Goal: Navigation & Orientation: Find specific page/section

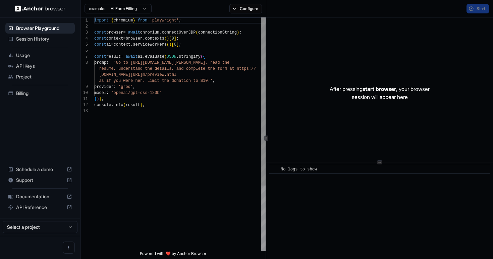
scroll to position [42, 0]
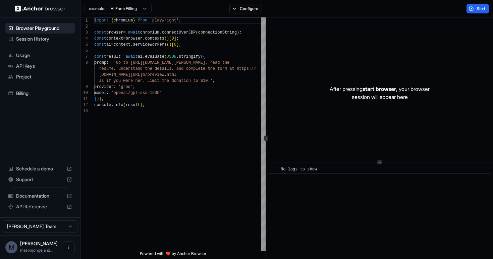
click at [31, 41] on span "Session History" at bounding box center [44, 39] width 56 height 7
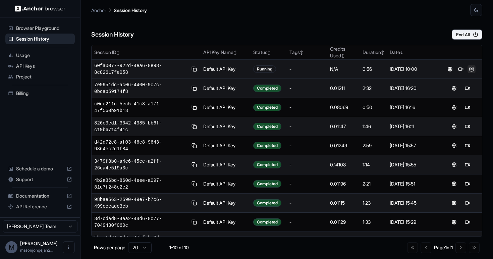
click at [470, 69] on button at bounding box center [471, 69] width 8 height 8
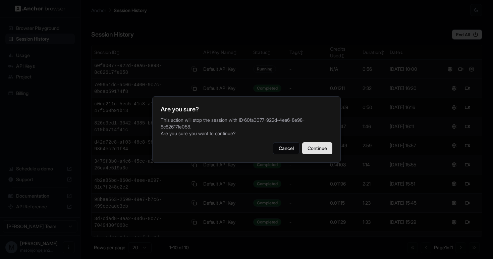
click at [322, 144] on button "Continue" at bounding box center [317, 148] width 30 height 12
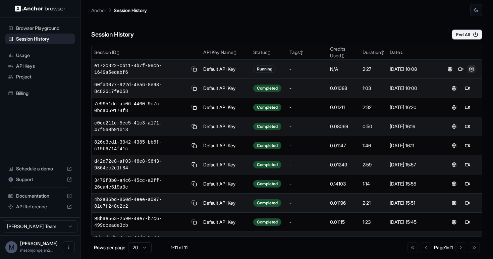
click at [470, 70] on button at bounding box center [471, 69] width 8 height 8
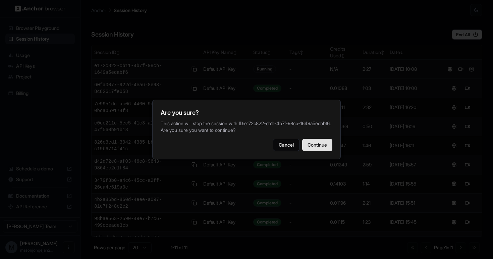
click at [324, 147] on button "Continue" at bounding box center [317, 145] width 30 height 12
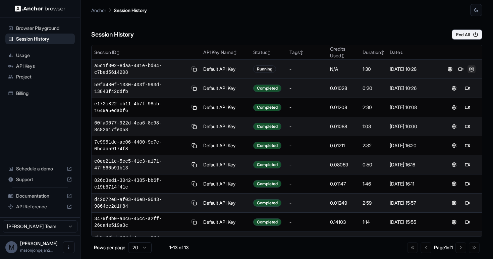
click at [472, 69] on button at bounding box center [471, 69] width 8 height 8
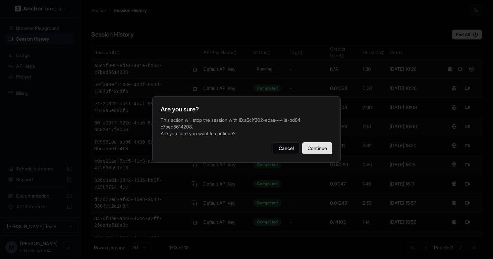
click at [313, 145] on button "Continue" at bounding box center [317, 148] width 30 height 12
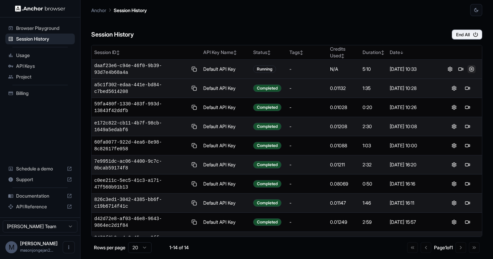
click at [473, 69] on button at bounding box center [471, 69] width 8 height 8
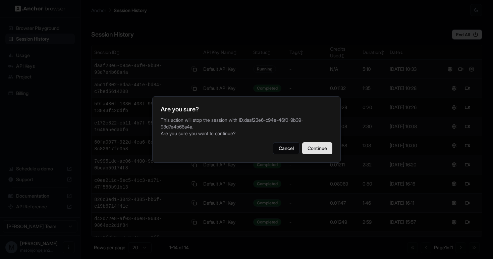
click at [316, 151] on button "Continue" at bounding box center [317, 148] width 30 height 12
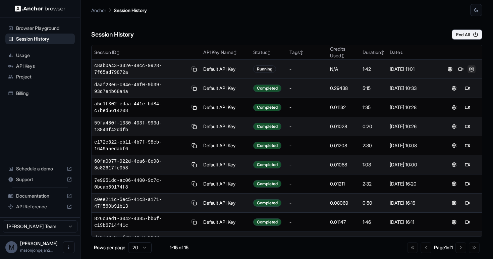
click at [472, 68] on button at bounding box center [471, 69] width 8 height 8
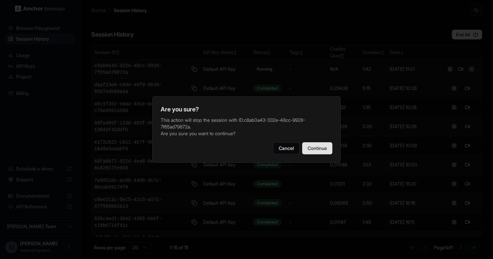
click at [324, 147] on button "Continue" at bounding box center [317, 148] width 30 height 12
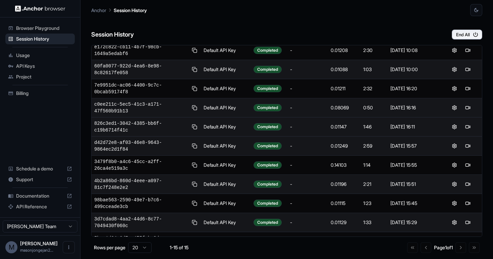
scroll to position [110, 0]
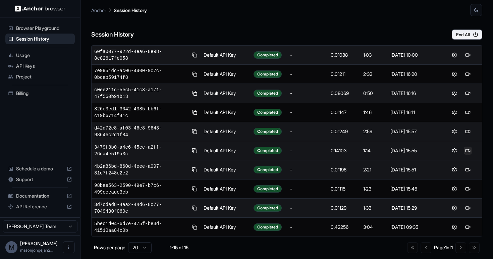
click at [468, 150] on button at bounding box center [467, 150] width 8 height 8
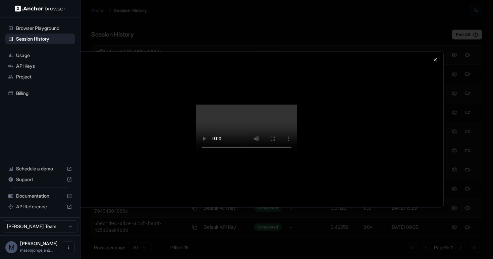
drag, startPoint x: 440, startPoint y: 34, endPoint x: 436, endPoint y: 34, distance: 3.4
click at [440, 52] on div at bounding box center [246, 129] width 393 height 155
click at [436, 57] on icon "button" at bounding box center [434, 59] width 5 height 5
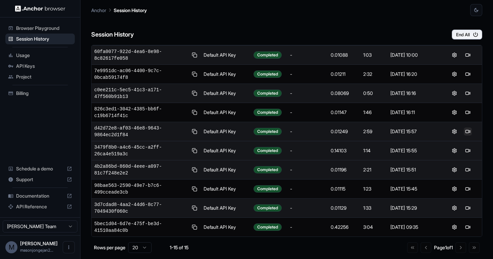
click at [468, 130] on button at bounding box center [467, 131] width 8 height 8
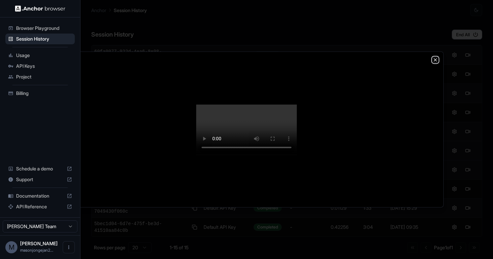
click at [437, 57] on icon "button" at bounding box center [434, 59] width 5 height 5
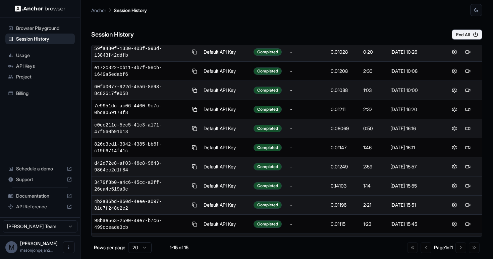
scroll to position [59, 0]
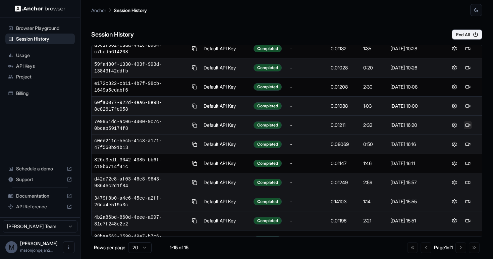
click at [470, 126] on button at bounding box center [467, 125] width 8 height 8
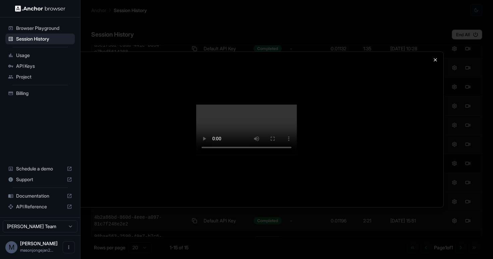
click at [434, 58] on div at bounding box center [246, 129] width 393 height 155
click at [434, 52] on div at bounding box center [246, 129] width 393 height 155
click at [435, 58] on icon "button" at bounding box center [435, 59] width 3 height 3
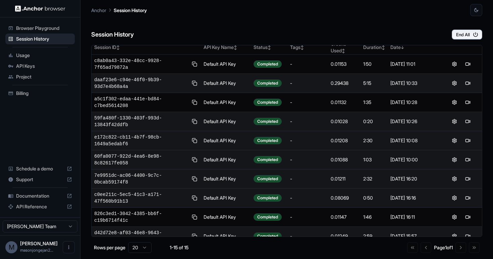
scroll to position [3, 0]
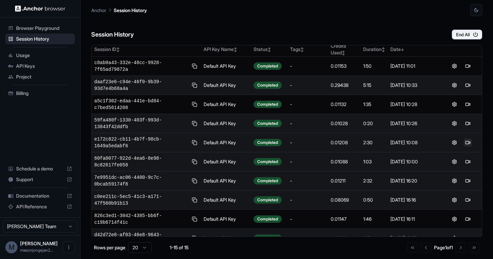
click at [466, 144] on button at bounding box center [467, 142] width 8 height 8
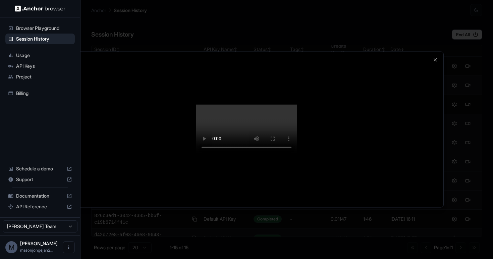
click at [438, 52] on div at bounding box center [246, 129] width 393 height 155
click at [435, 58] on icon "button" at bounding box center [435, 59] width 3 height 3
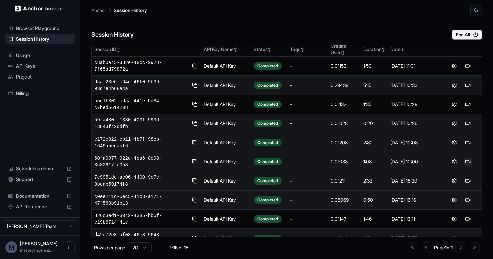
click at [467, 160] on button at bounding box center [467, 161] width 8 height 8
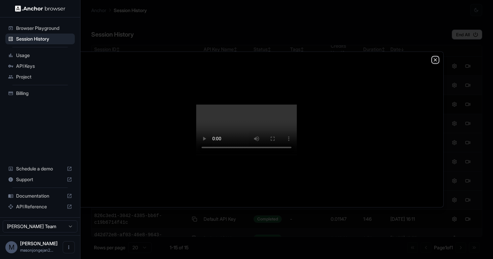
click at [433, 57] on icon "button" at bounding box center [434, 59] width 5 height 5
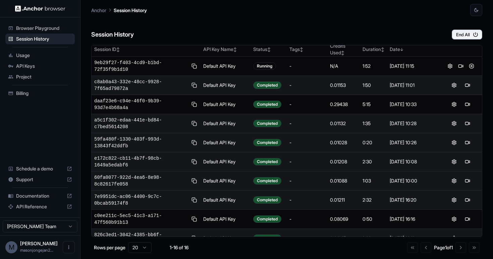
scroll to position [0, 0]
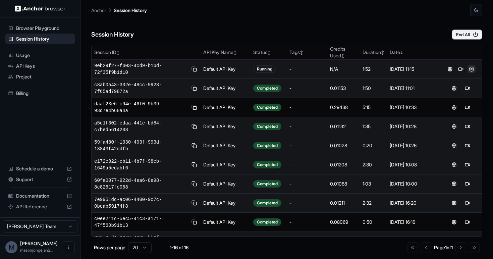
click at [470, 68] on button at bounding box center [471, 69] width 8 height 8
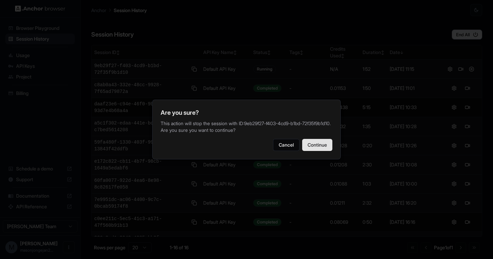
click at [317, 150] on button "Continue" at bounding box center [317, 145] width 30 height 12
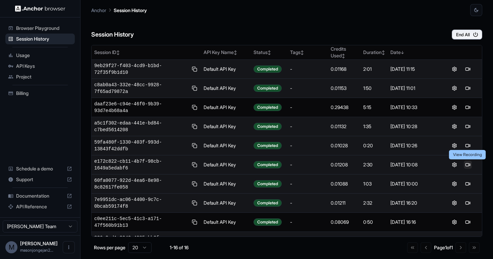
click at [468, 165] on button at bounding box center [467, 164] width 8 height 8
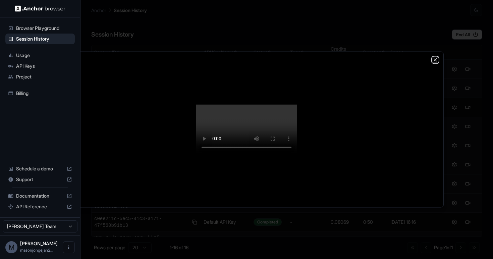
click at [434, 57] on icon "button" at bounding box center [434, 59] width 5 height 5
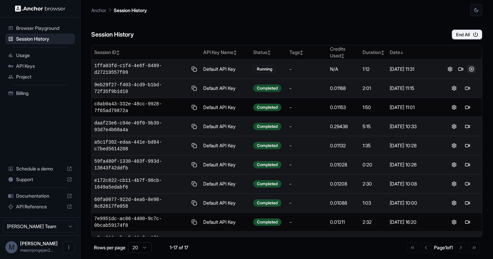
click at [470, 69] on button at bounding box center [471, 69] width 8 height 8
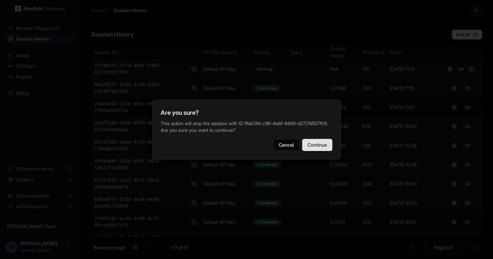
click at [327, 149] on button "Continue" at bounding box center [317, 145] width 30 height 12
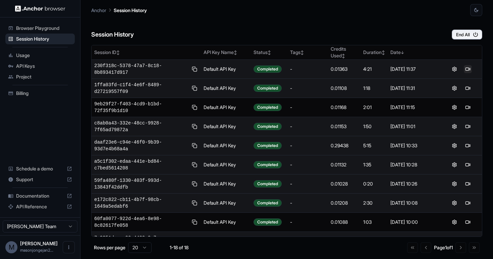
click at [467, 70] on button at bounding box center [467, 69] width 8 height 8
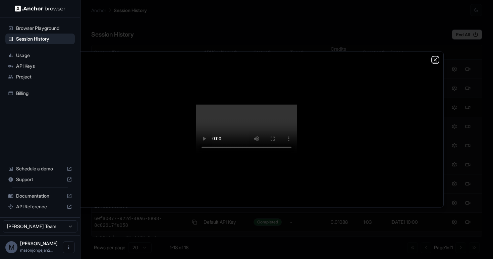
click at [437, 57] on icon "button" at bounding box center [434, 59] width 5 height 5
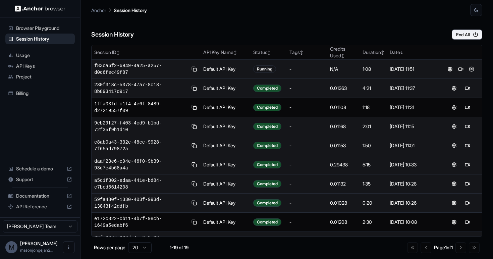
click at [475, 71] on div at bounding box center [460, 69] width 37 height 8
click at [472, 70] on button at bounding box center [471, 69] width 8 height 8
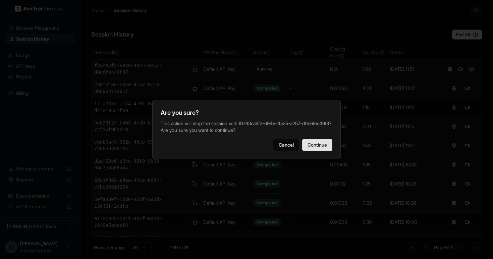
click at [315, 142] on button "Continue" at bounding box center [317, 145] width 30 height 12
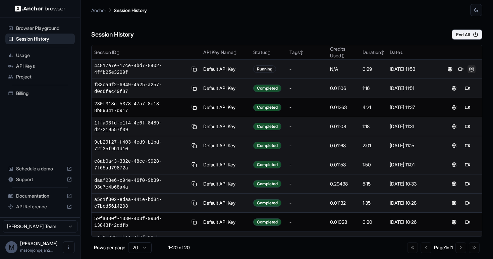
click at [473, 71] on button at bounding box center [471, 69] width 8 height 8
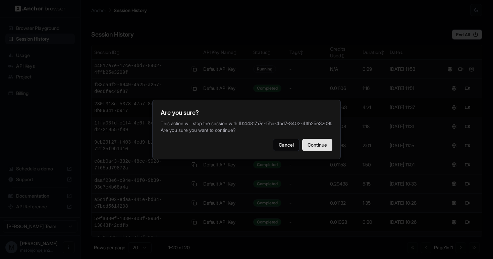
click at [316, 150] on button "Continue" at bounding box center [317, 145] width 30 height 12
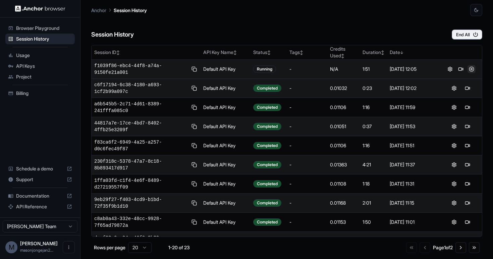
click at [472, 69] on button at bounding box center [471, 69] width 8 height 8
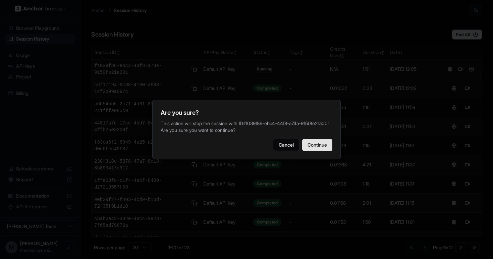
click at [315, 151] on button "Continue" at bounding box center [317, 145] width 30 height 12
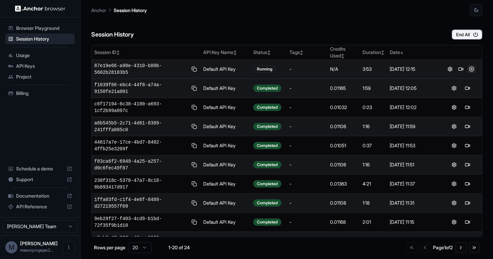
click at [471, 69] on button at bounding box center [471, 69] width 8 height 8
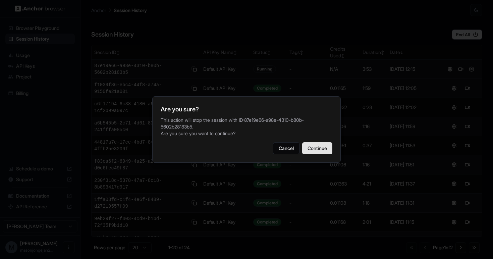
click at [319, 149] on button "Continue" at bounding box center [317, 148] width 30 height 12
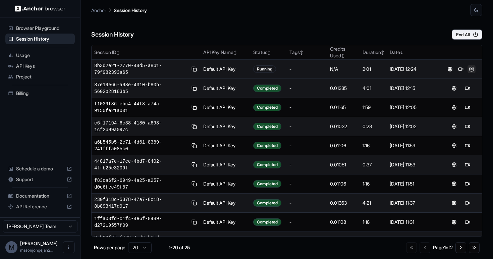
click at [471, 68] on button at bounding box center [471, 69] width 8 height 8
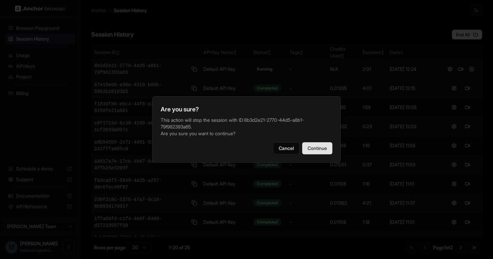
click at [317, 144] on button "Continue" at bounding box center [317, 148] width 30 height 12
